Goal: Information Seeking & Learning: Learn about a topic

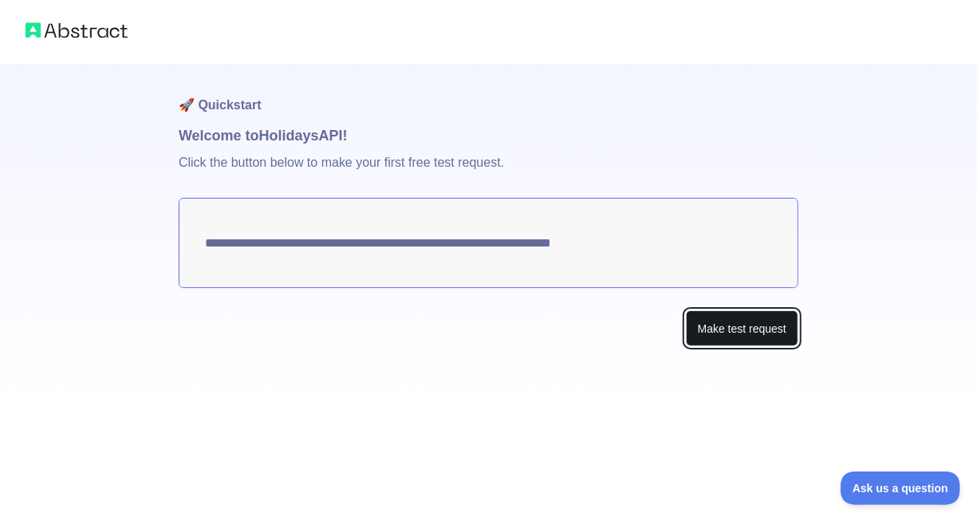
click at [758, 332] on button "Make test request" at bounding box center [742, 328] width 113 height 36
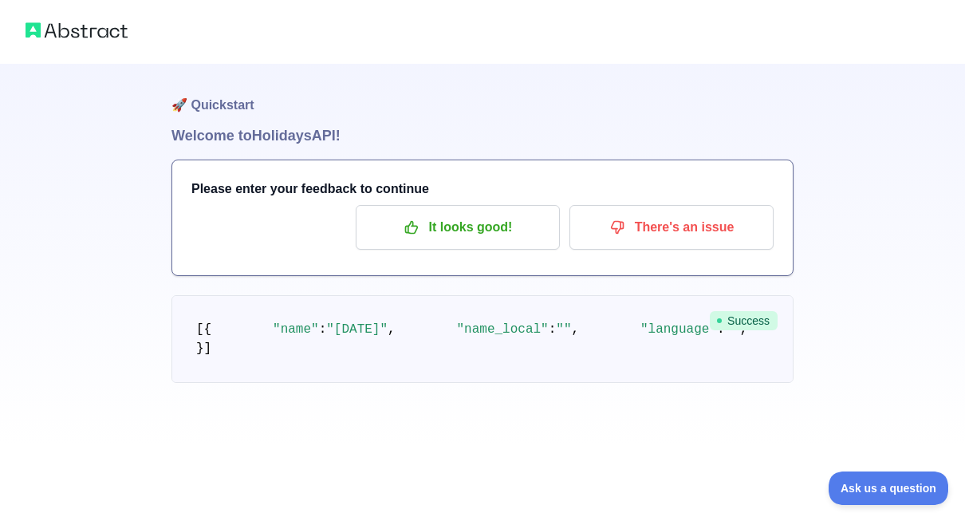
scroll to position [41, 0]
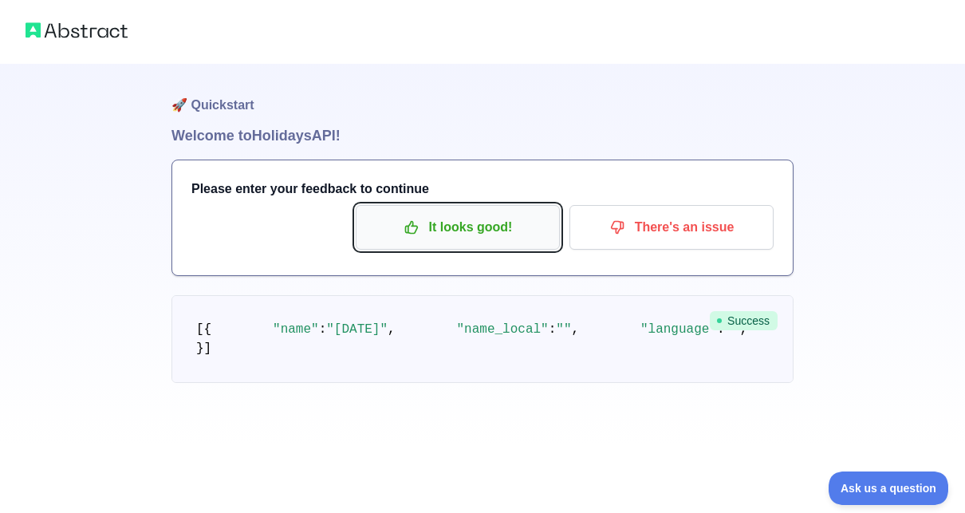
click at [440, 214] on p "It looks good!" at bounding box center [458, 227] width 180 height 27
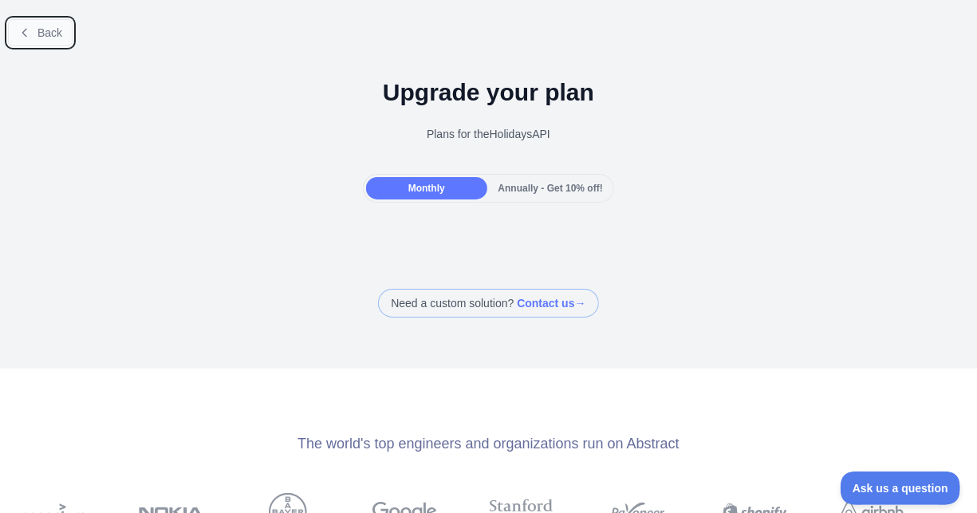
click at [49, 32] on span "Back" at bounding box center [50, 32] width 25 height 13
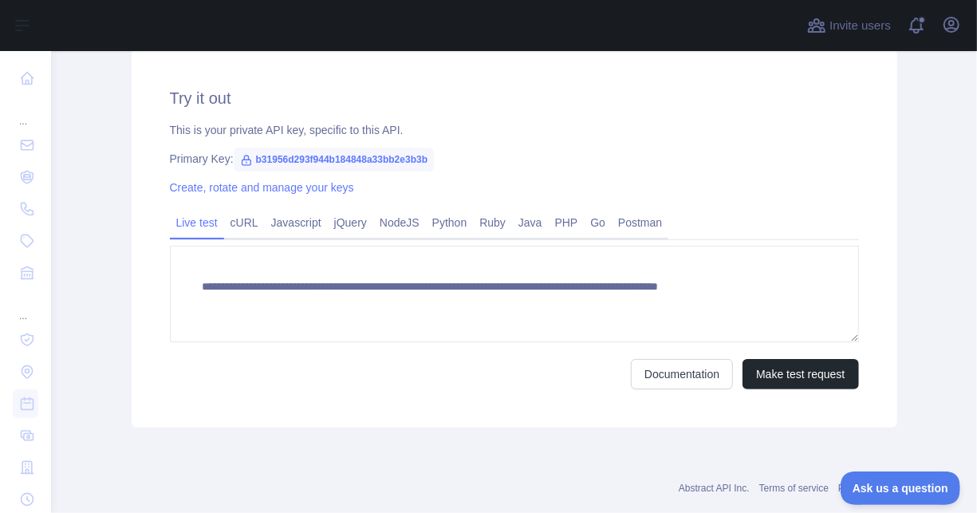
scroll to position [546, 0]
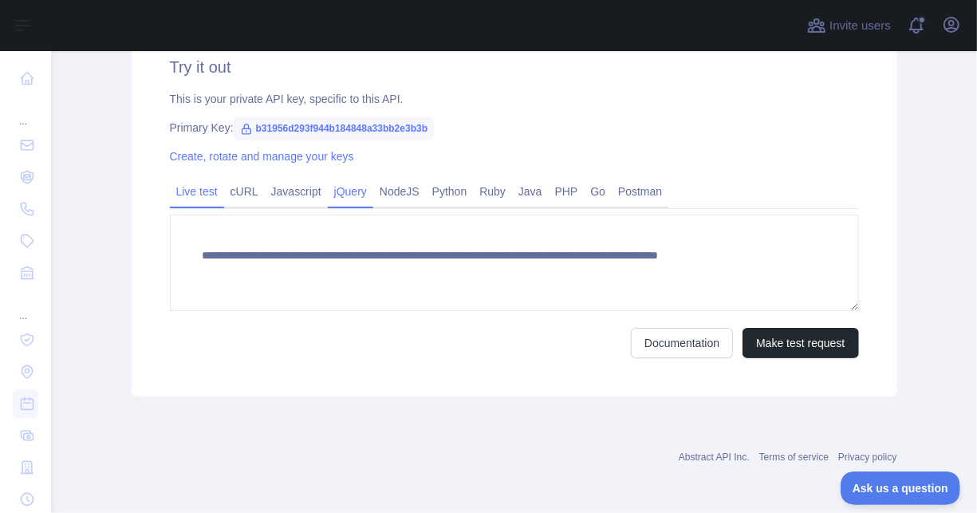
click at [342, 191] on link "jQuery" at bounding box center [350, 192] width 45 height 26
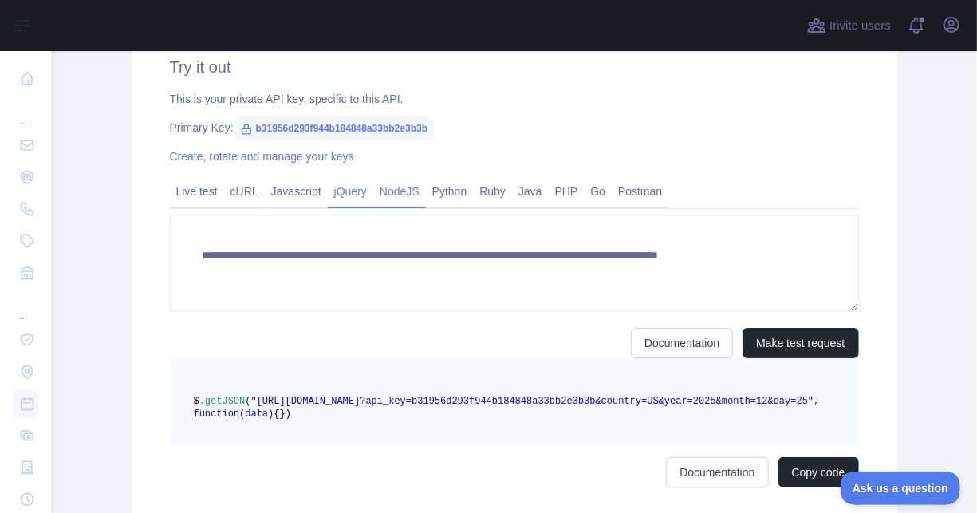
scroll to position [545, 0]
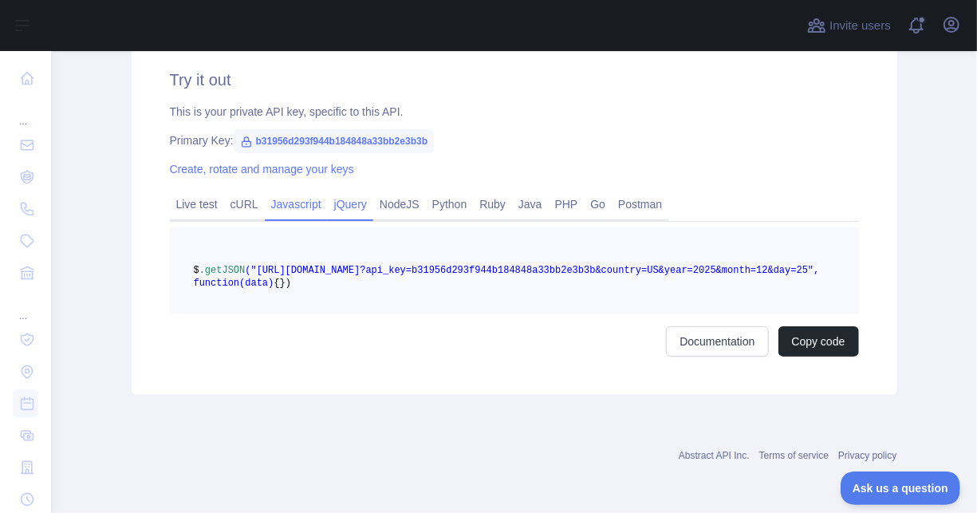
click at [285, 191] on link "Javascript" at bounding box center [296, 204] width 63 height 26
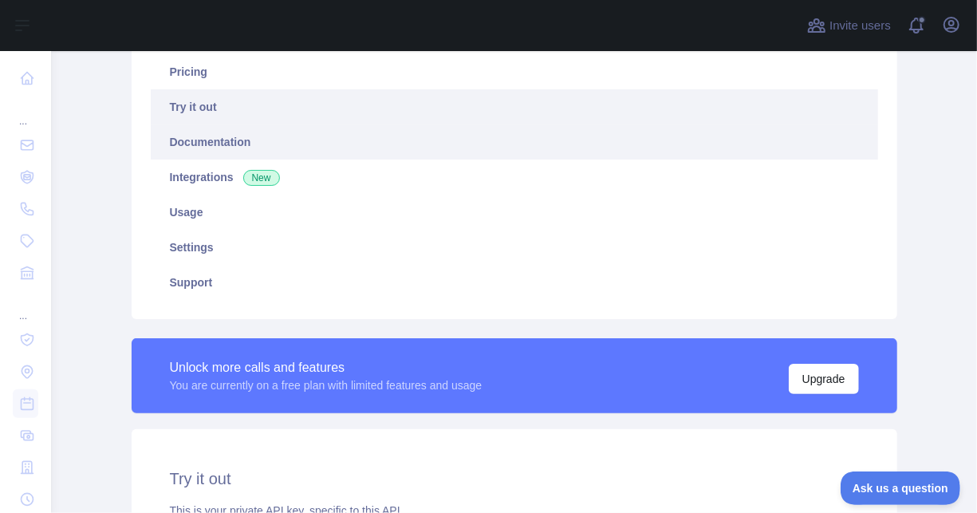
scroll to position [160, 0]
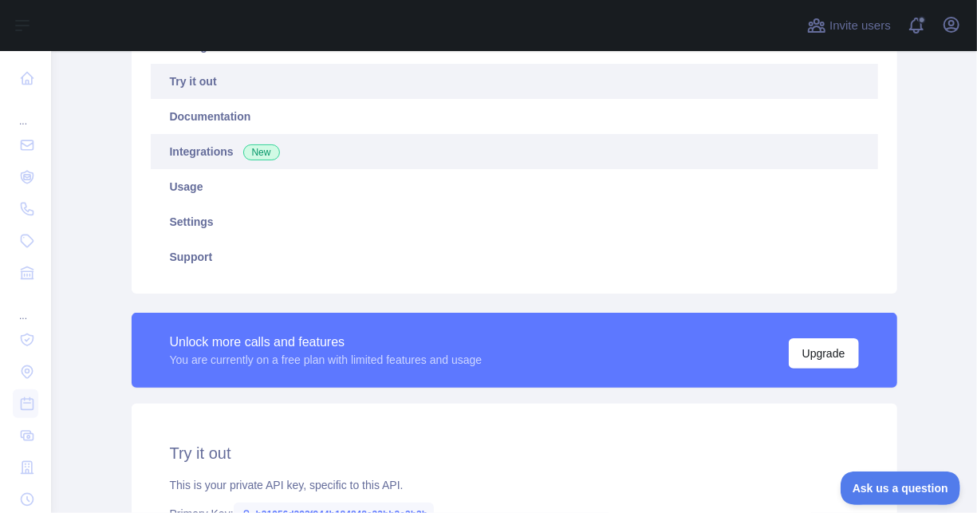
click at [247, 149] on span "New" at bounding box center [261, 152] width 37 height 16
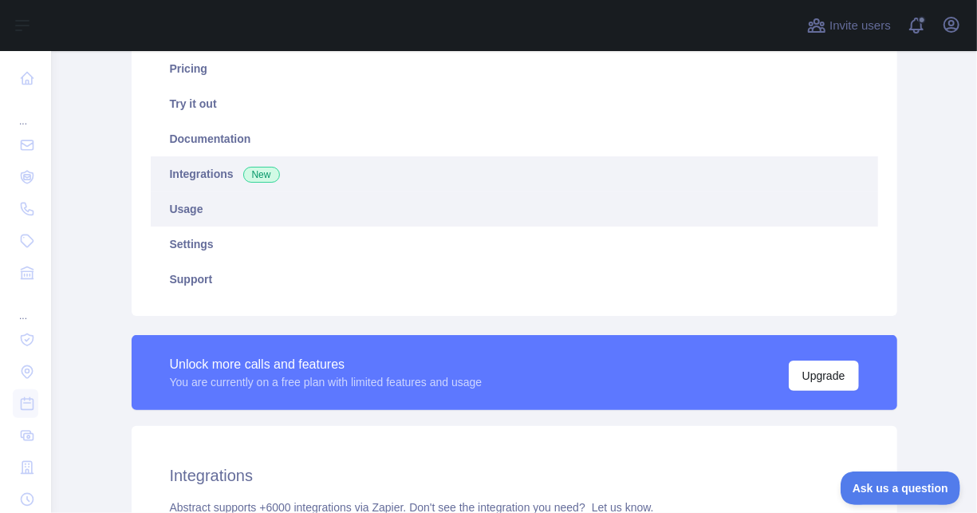
scroll to position [80, 0]
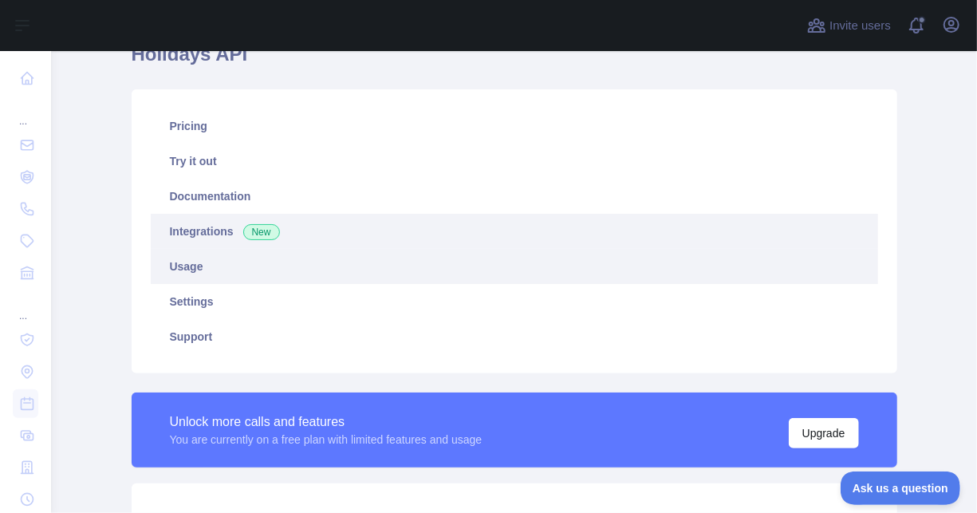
click at [329, 267] on link "Usage" at bounding box center [515, 266] width 728 height 35
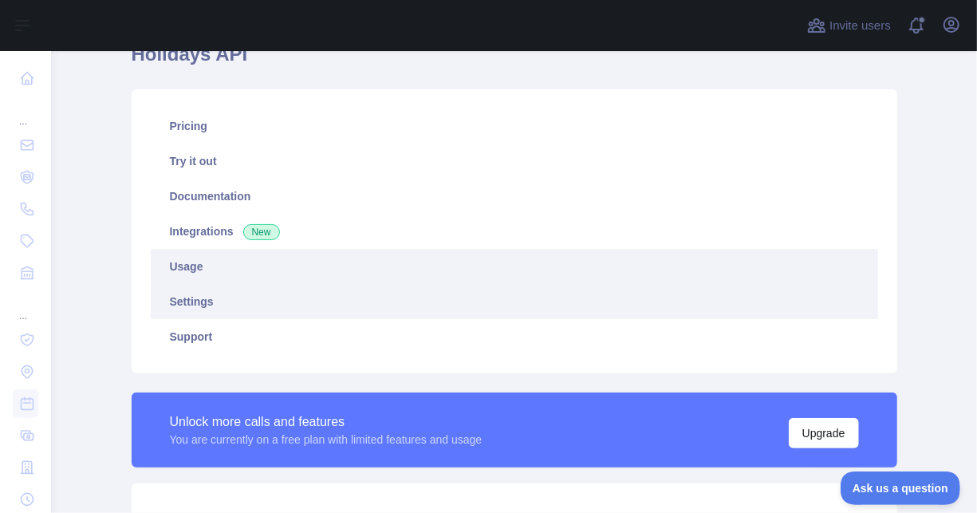
scroll to position [462, 914]
click at [325, 297] on link "Settings" at bounding box center [515, 301] width 728 height 35
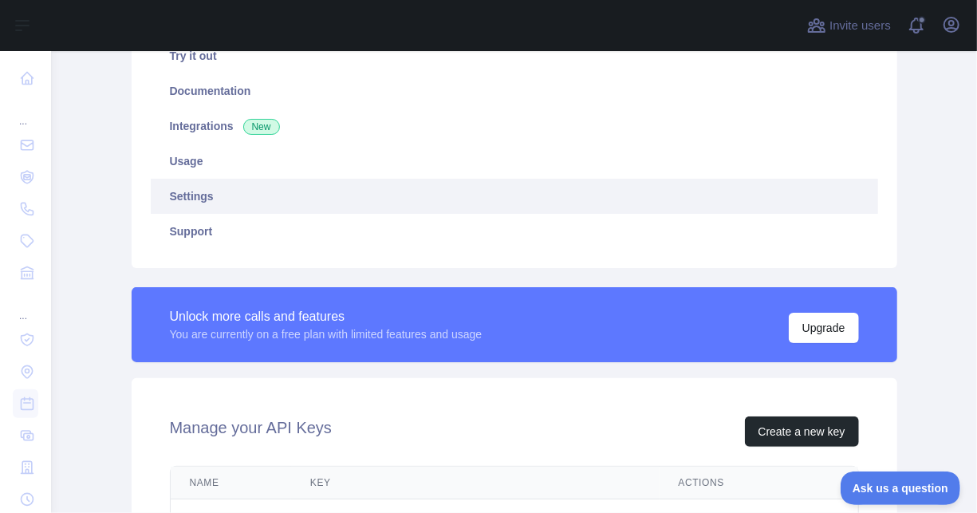
scroll to position [177, 0]
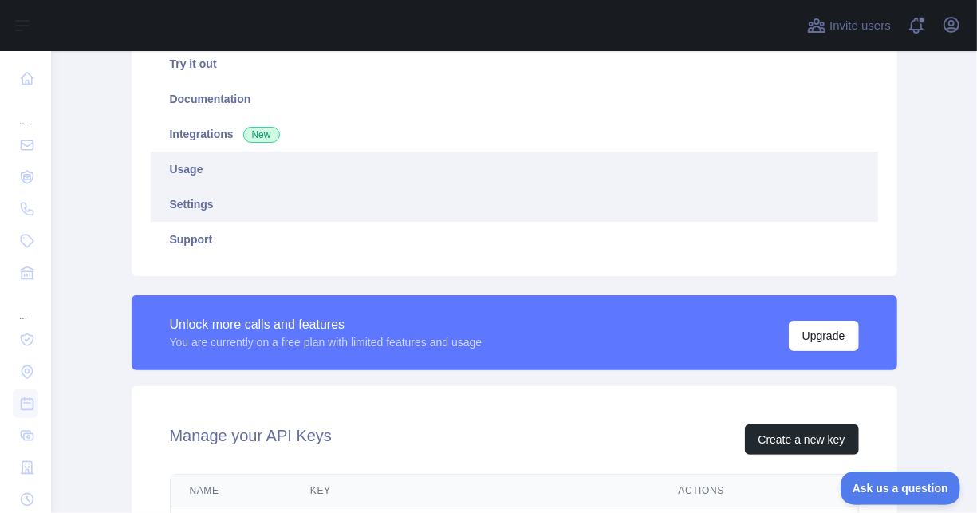
click at [264, 158] on link "Usage" at bounding box center [515, 169] width 728 height 35
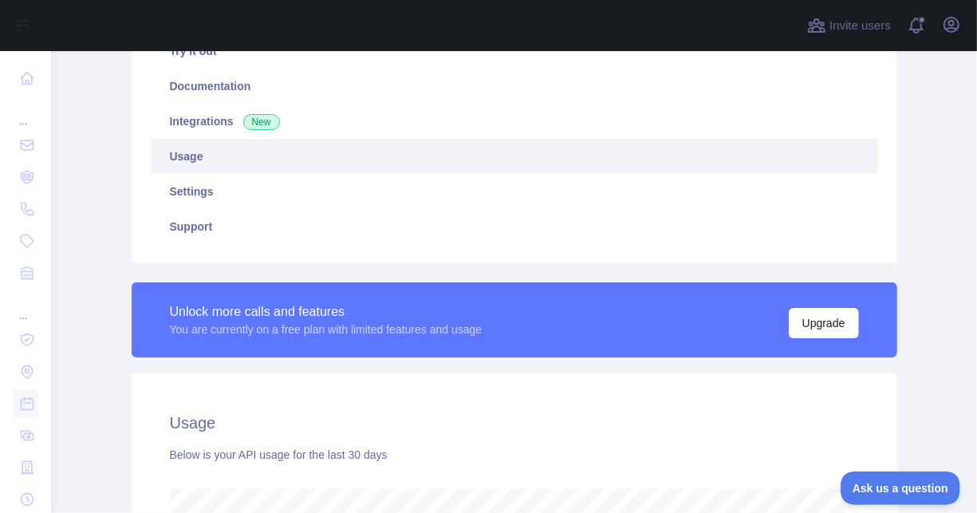
scroll to position [18, 0]
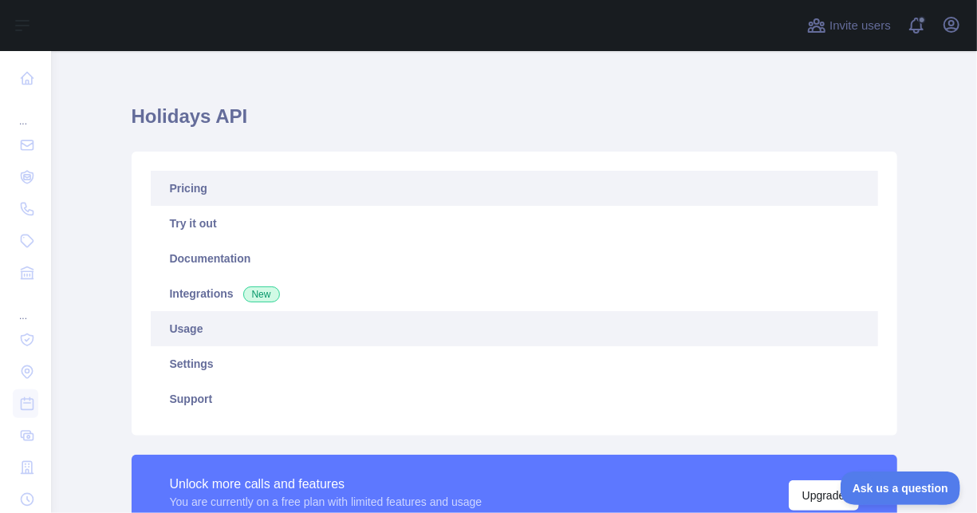
click at [255, 195] on link "Pricing" at bounding box center [515, 188] width 728 height 35
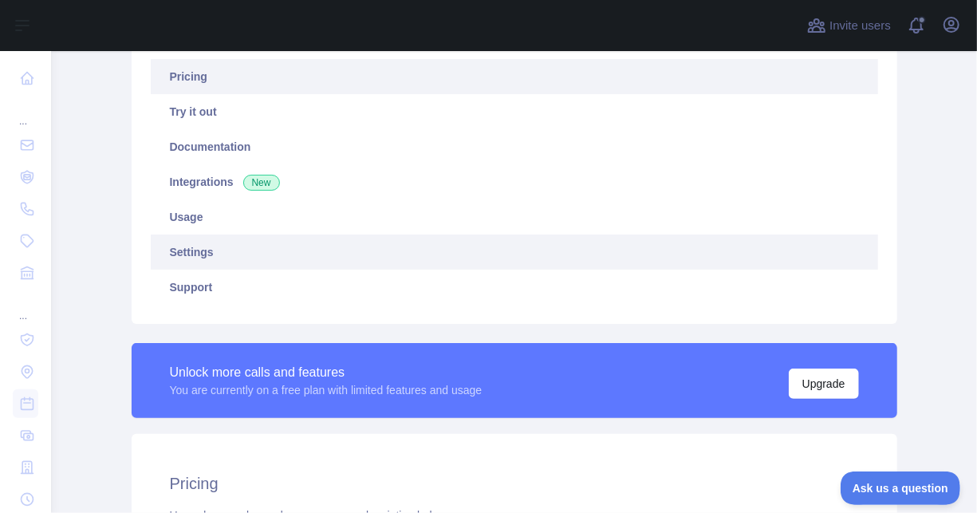
scroll to position [96, 0]
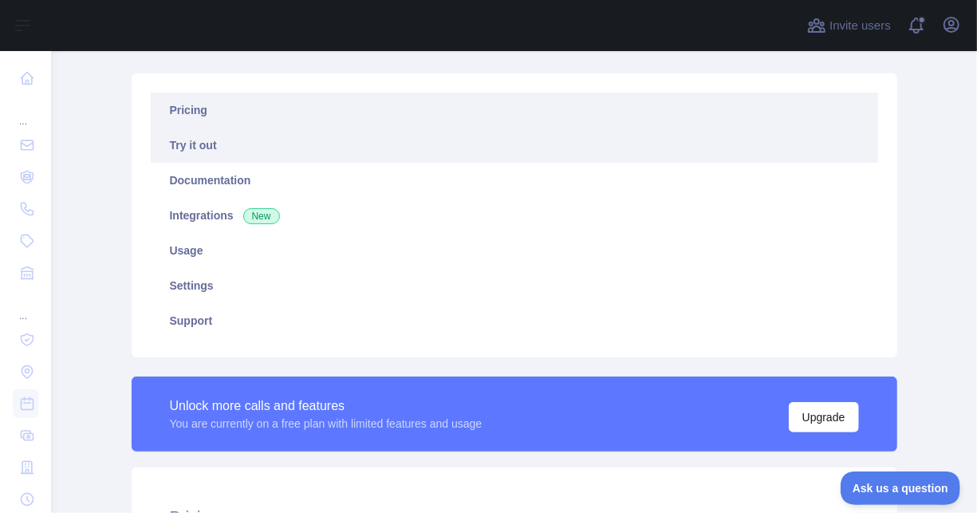
click at [235, 153] on link "Try it out" at bounding box center [515, 145] width 728 height 35
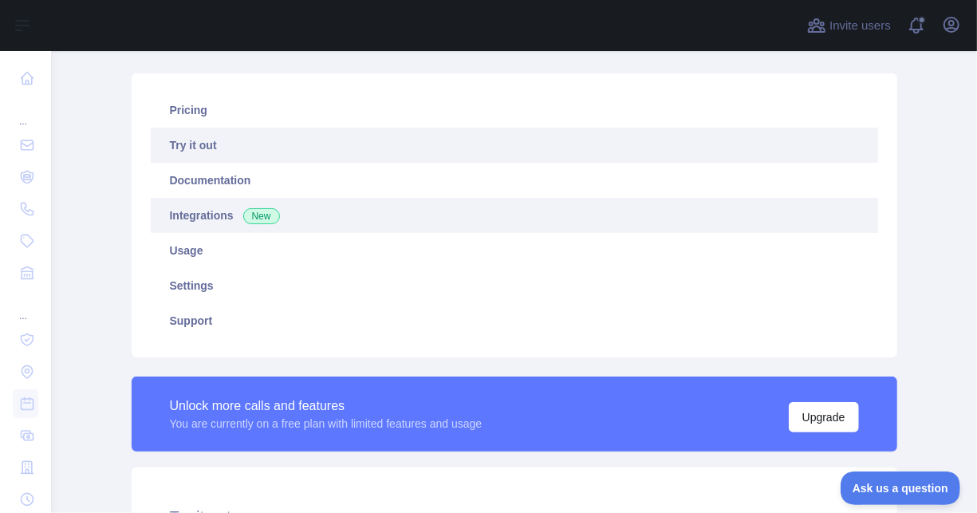
click at [294, 217] on link "Integrations New" at bounding box center [515, 215] width 728 height 35
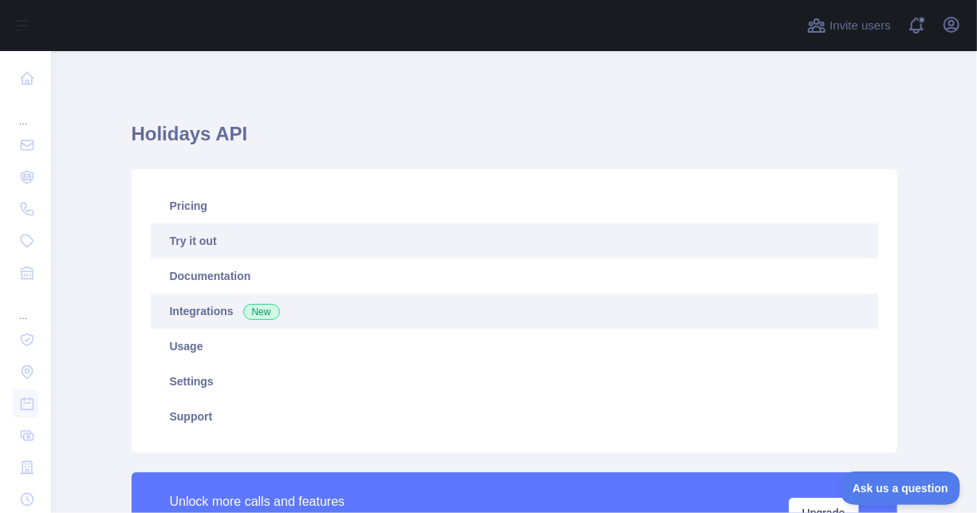
click at [249, 247] on link "Try it out" at bounding box center [515, 240] width 728 height 35
